Goal: Information Seeking & Learning: Learn about a topic

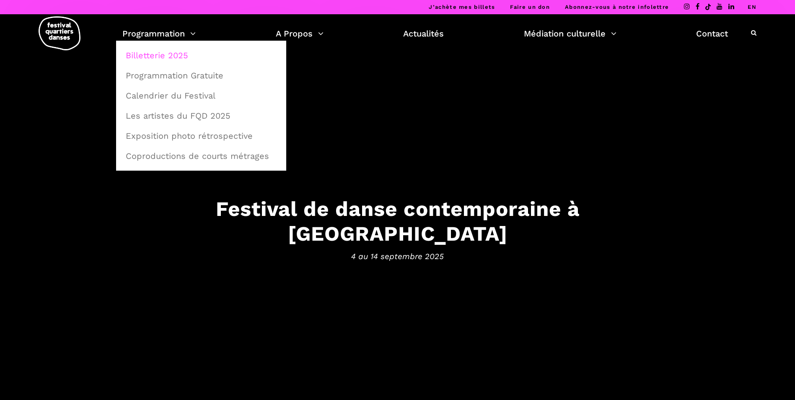
click at [147, 53] on link "Billetterie 2025" at bounding box center [201, 55] width 161 height 19
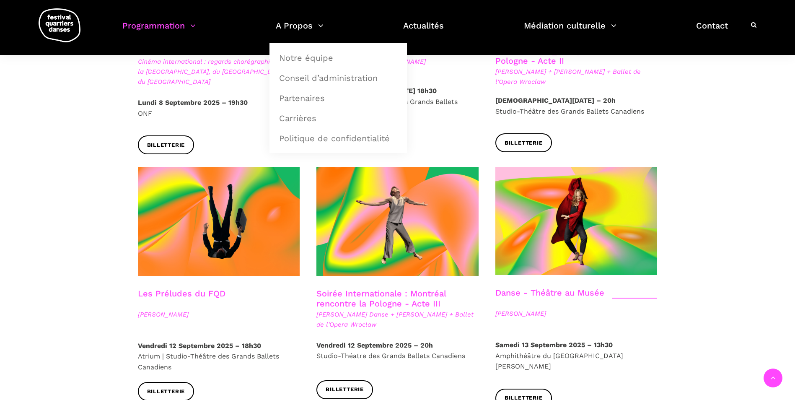
scroll to position [671, 0]
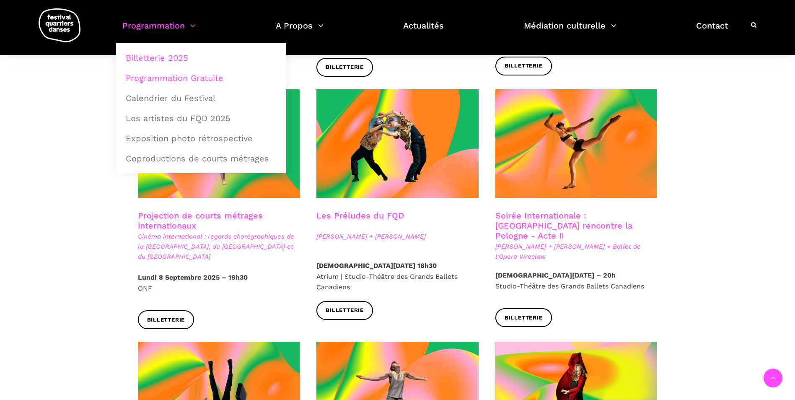
click at [145, 76] on link "Programmation Gratuite" at bounding box center [201, 77] width 161 height 19
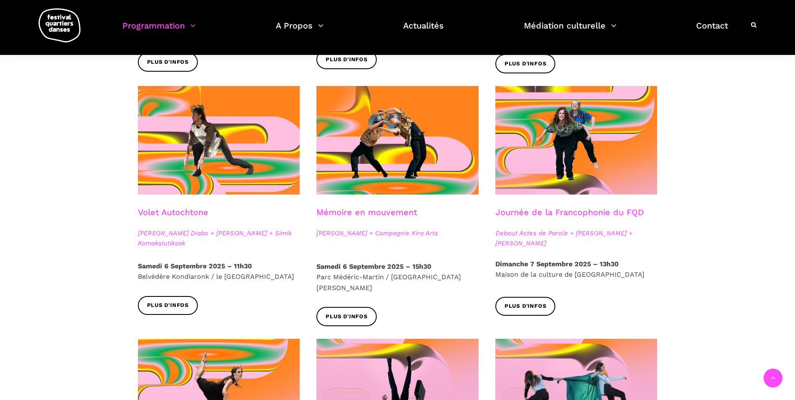
scroll to position [419, 0]
click at [536, 302] on span "Plus d'infos" at bounding box center [526, 305] width 42 height 9
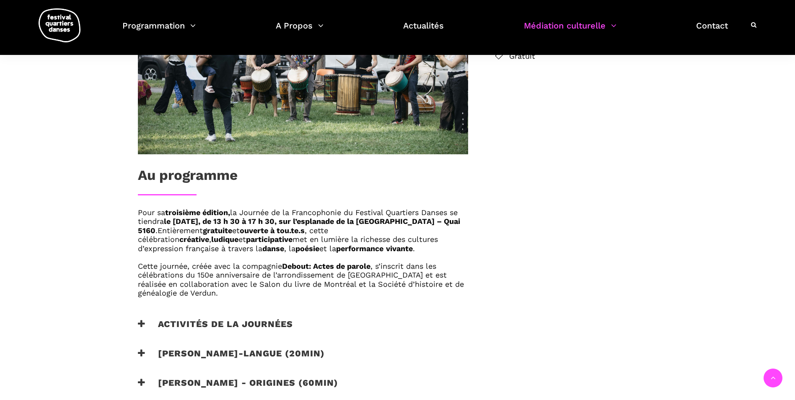
scroll to position [377, 0]
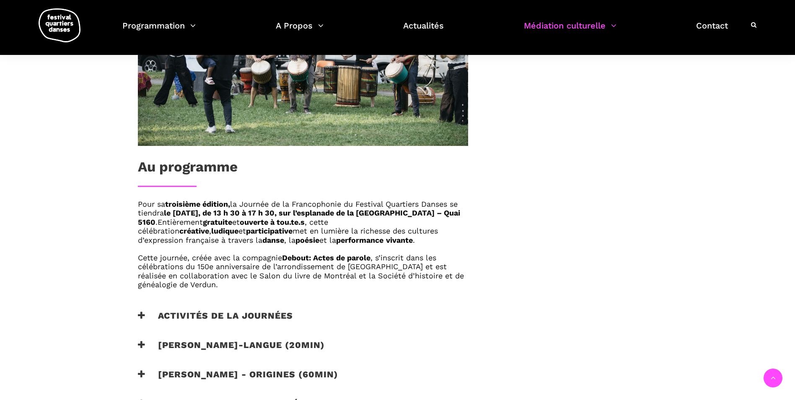
click at [140, 314] on icon at bounding box center [142, 315] width 8 height 9
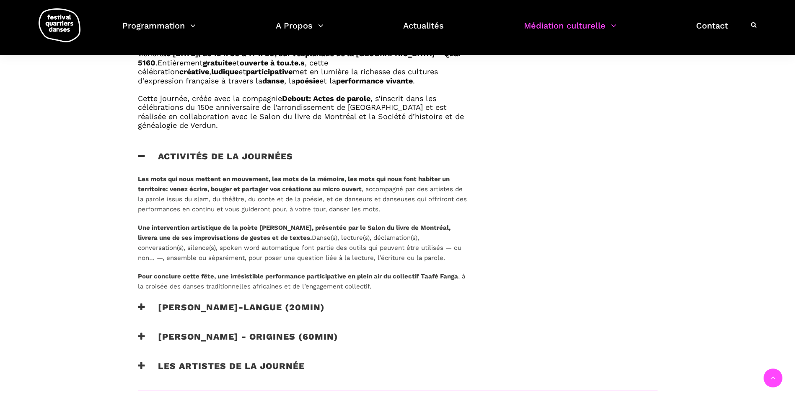
scroll to position [587, 0]
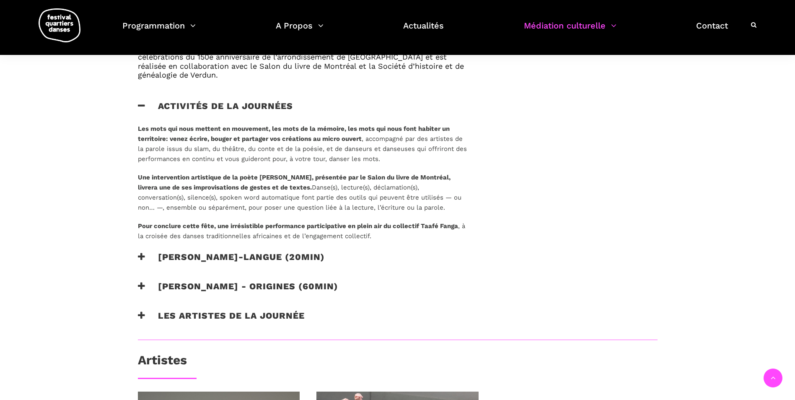
click at [140, 255] on icon at bounding box center [142, 256] width 8 height 9
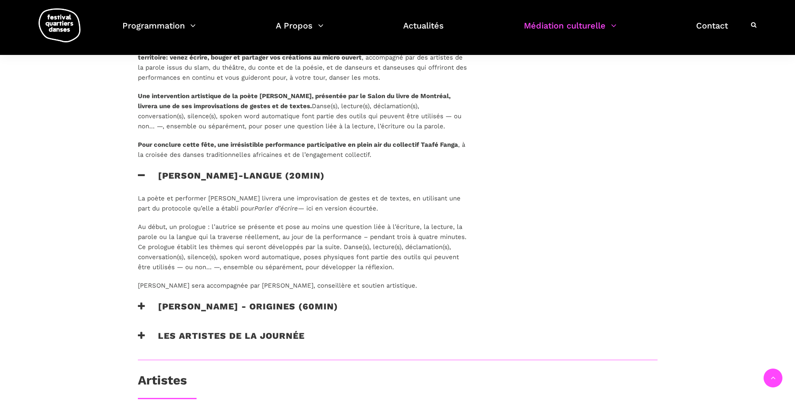
scroll to position [671, 0]
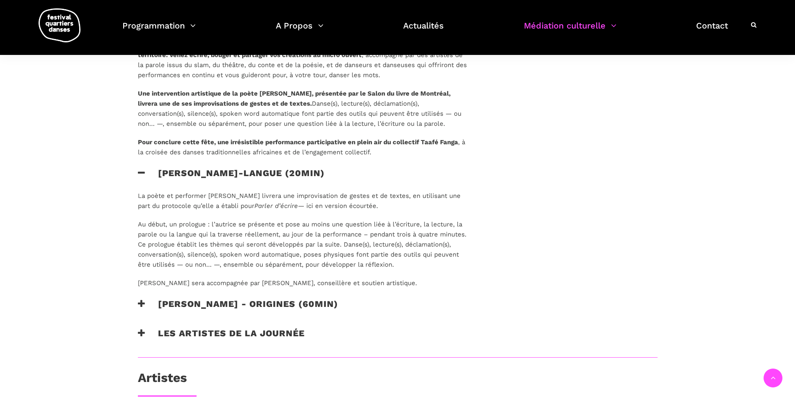
click at [141, 304] on icon at bounding box center [142, 303] width 8 height 9
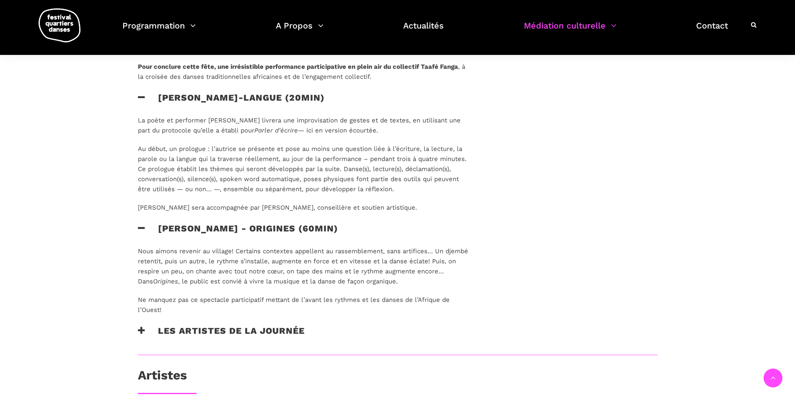
scroll to position [838, 0]
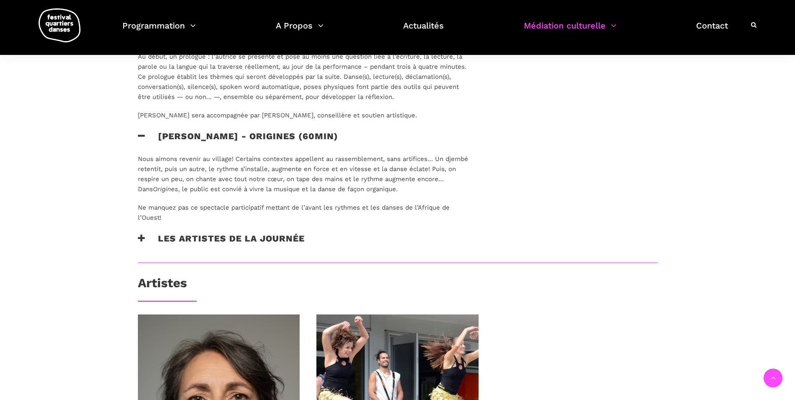
click at [144, 238] on icon at bounding box center [142, 238] width 8 height 9
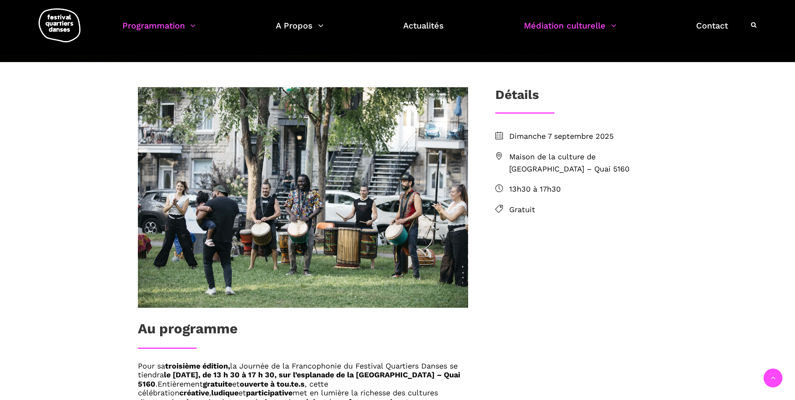
scroll to position [168, 0]
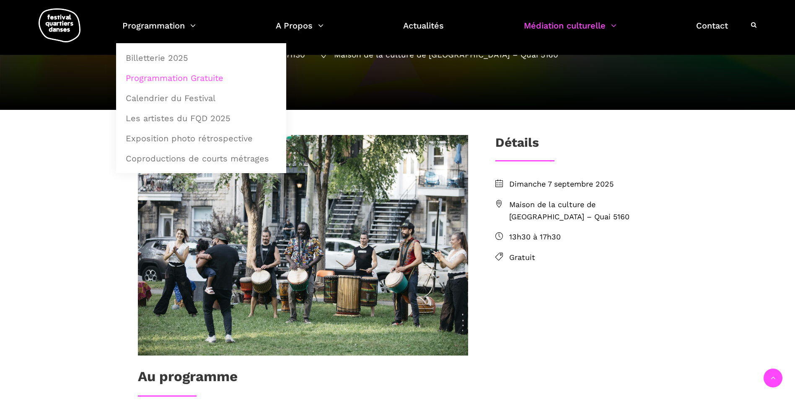
click at [148, 75] on link "Programmation Gratuite" at bounding box center [201, 77] width 161 height 19
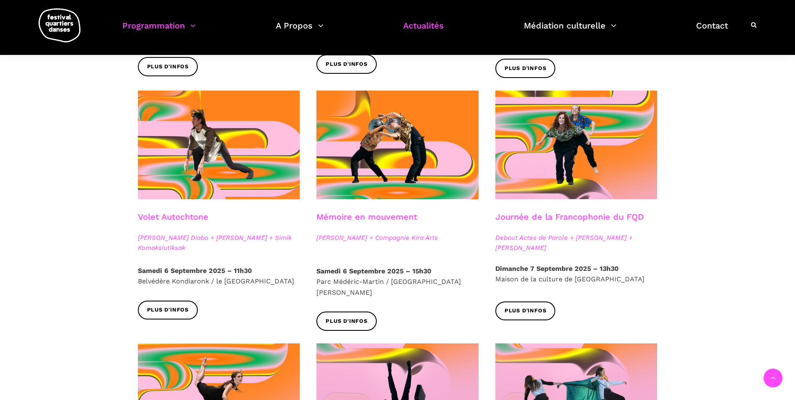
scroll to position [377, 0]
